Goal: Task Accomplishment & Management: Use online tool/utility

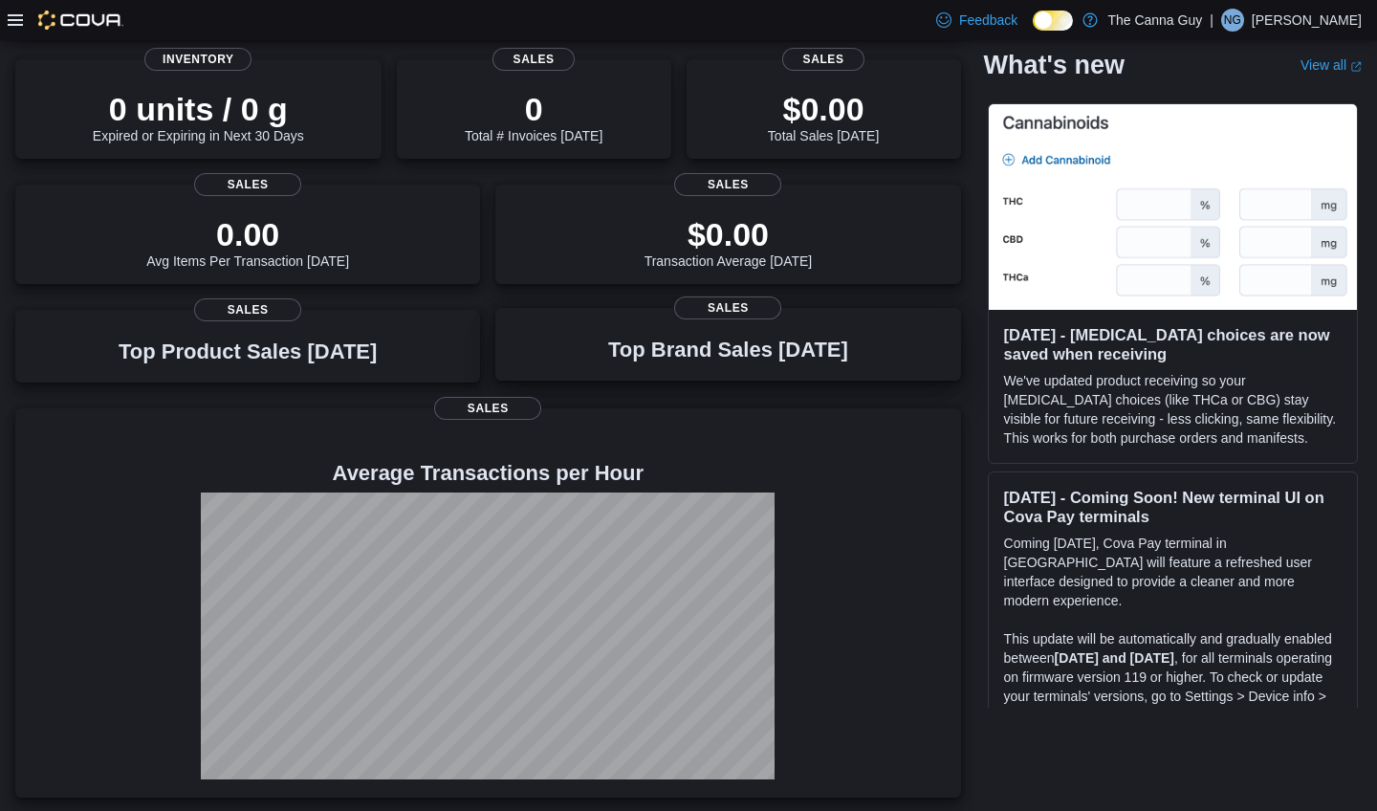
scroll to position [283, 0]
click at [22, 19] on icon at bounding box center [15, 19] width 15 height 15
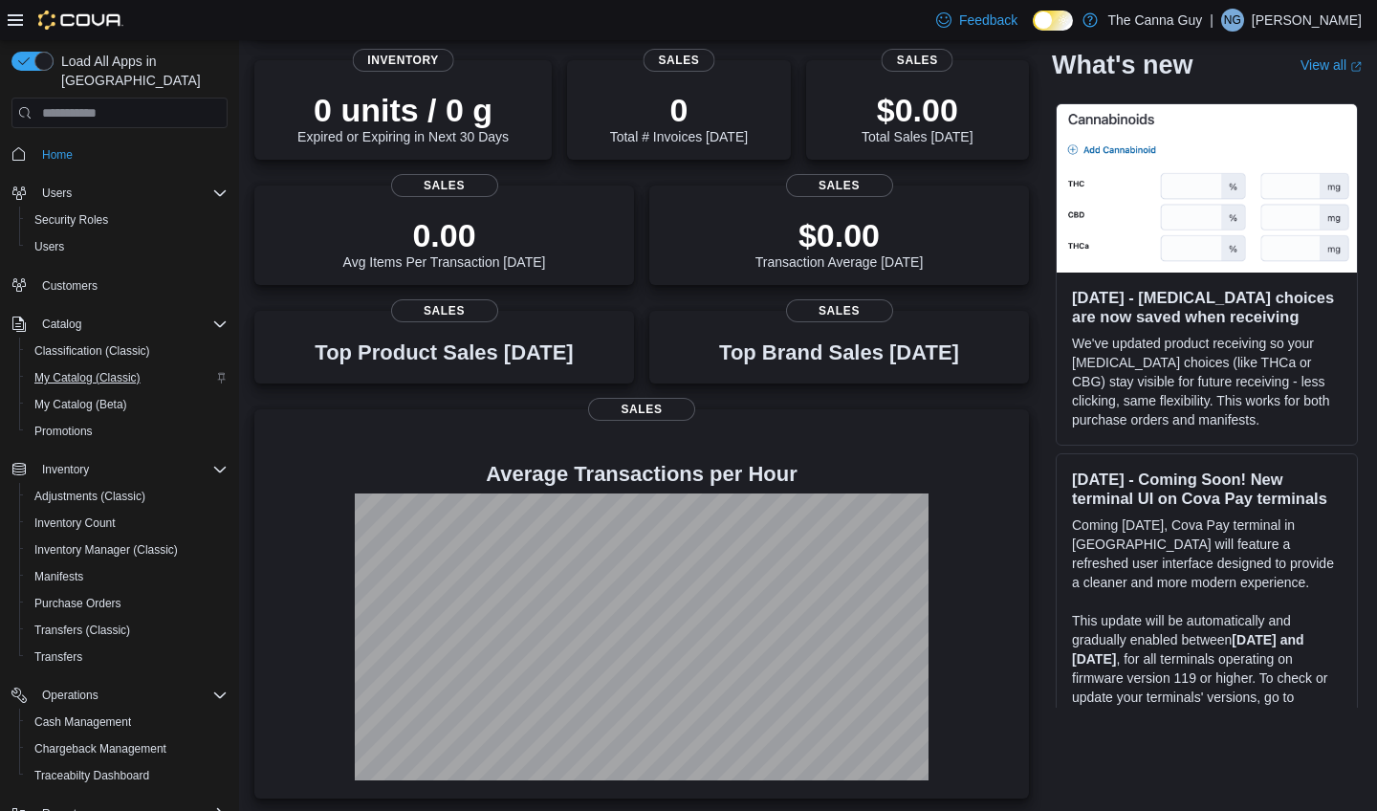
click at [110, 370] on span "My Catalog (Classic)" at bounding box center [87, 377] width 106 height 15
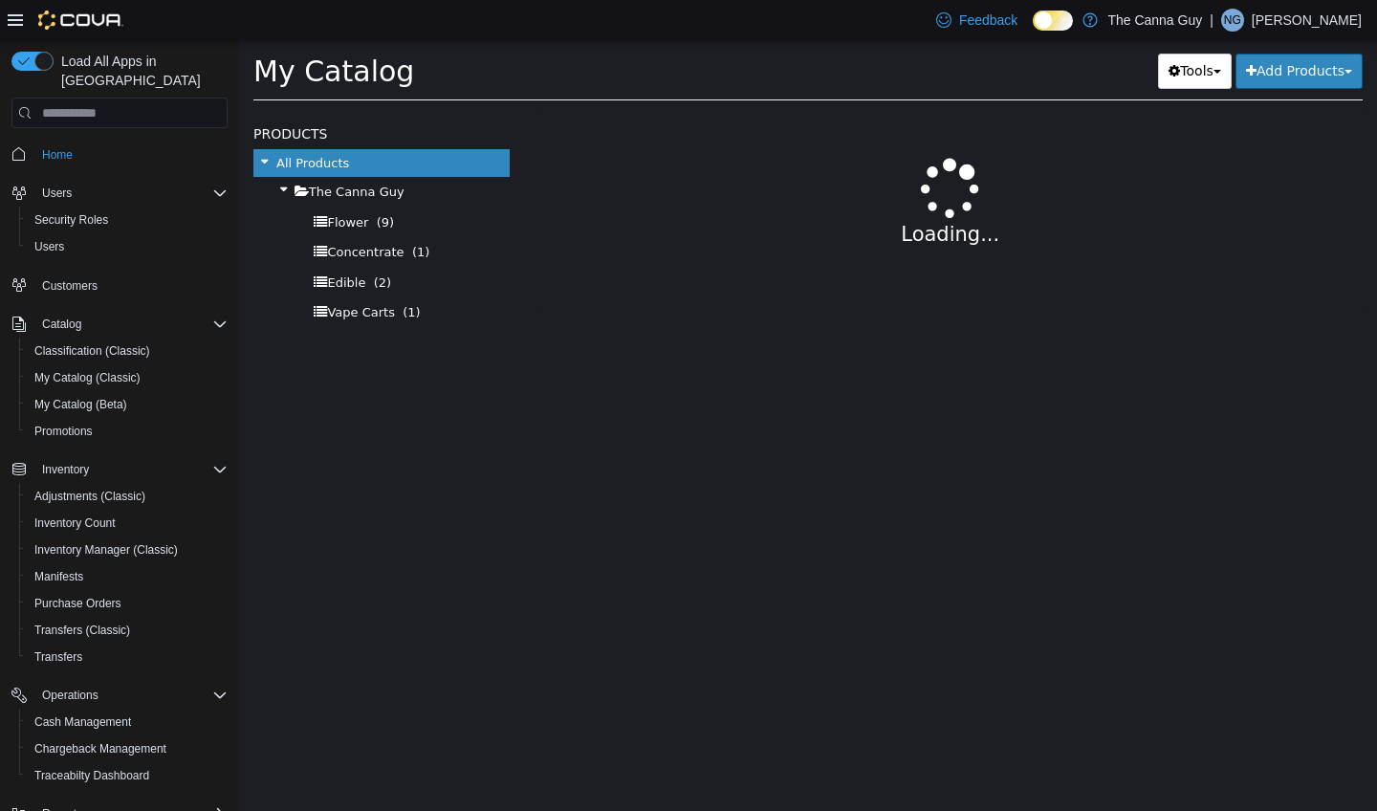
select select "**********"
